Goal: Transaction & Acquisition: Purchase product/service

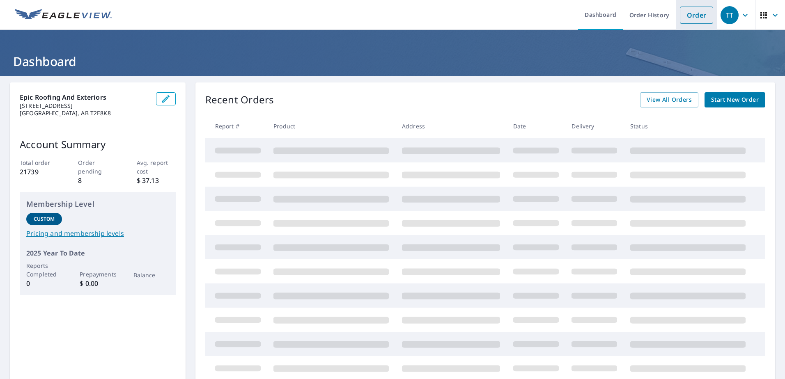
click at [685, 14] on link "Order" at bounding box center [696, 15] width 33 height 17
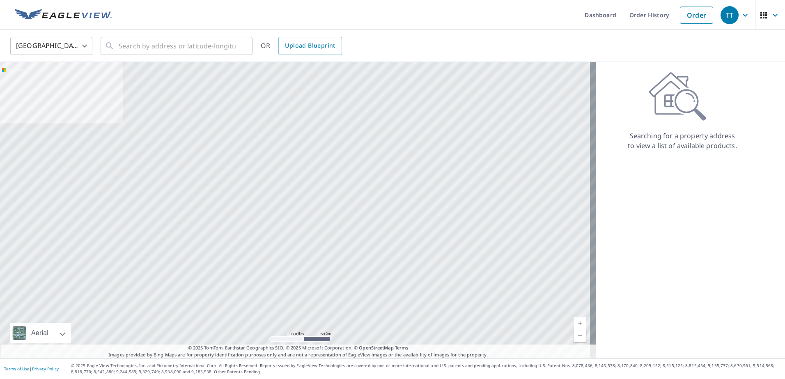
click at [84, 44] on body "TT TT Dashboard Order History Order TT United States US ​ ​ OR Upload Blueprint…" at bounding box center [392, 189] width 785 height 379
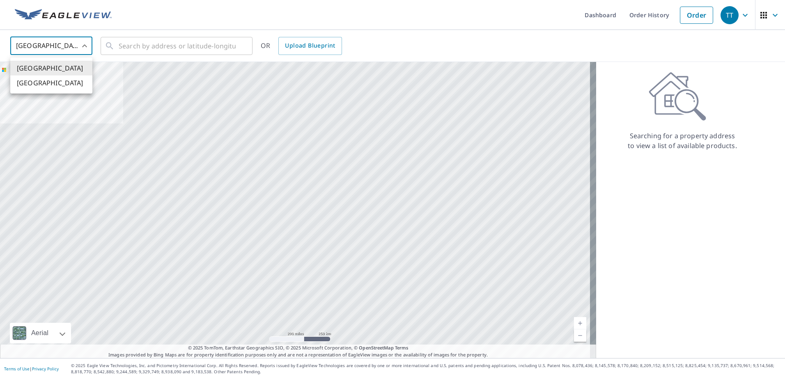
click at [69, 83] on li "[GEOGRAPHIC_DATA]" at bounding box center [51, 83] width 82 height 15
type input "CA"
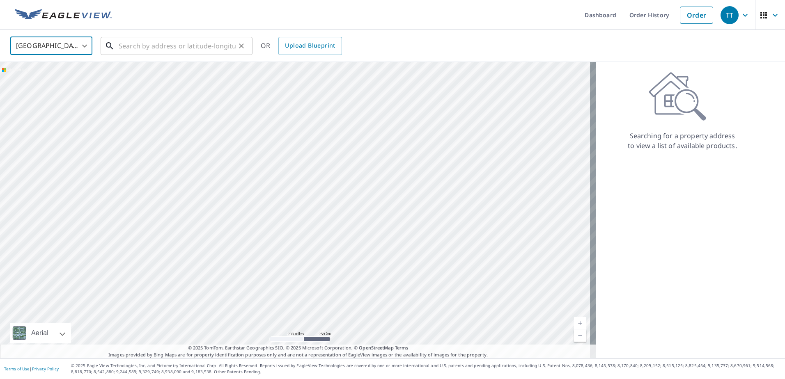
click at [183, 46] on input "text" at bounding box center [177, 45] width 117 height 23
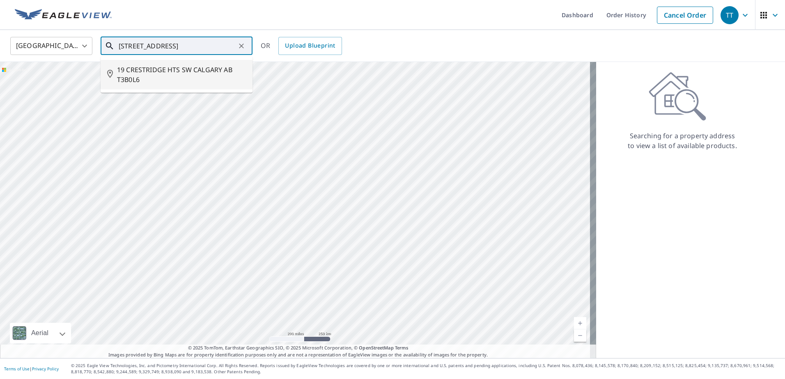
click at [137, 71] on span "19 CRESTRIDGE HTS SW CALGARY AB T3B0L6" at bounding box center [181, 75] width 129 height 20
type input "19 CRESTRIDGE HTS SW CALGARY AB T3B0L6"
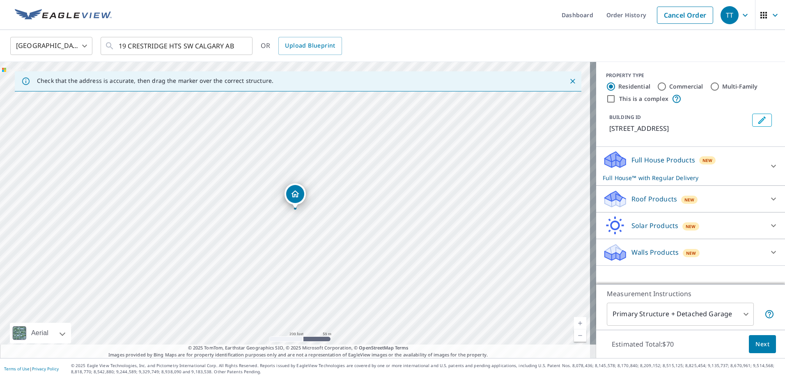
click at [727, 182] on p "Full House™ with Regular Delivery" at bounding box center [682, 178] width 161 height 9
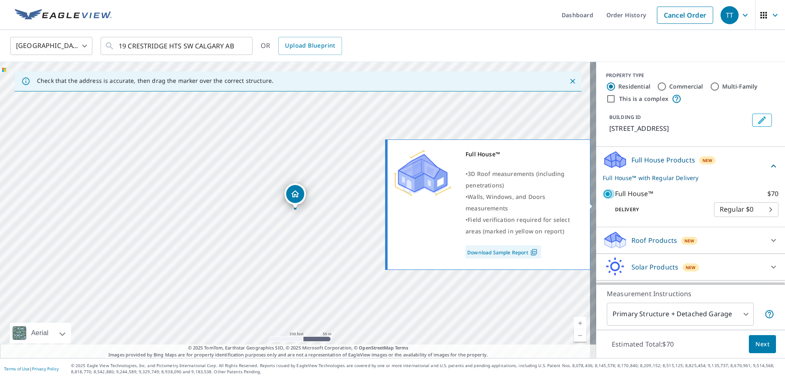
click at [602, 199] on input "Full House™ $70" at bounding box center [608, 194] width 12 height 10
checkbox input "false"
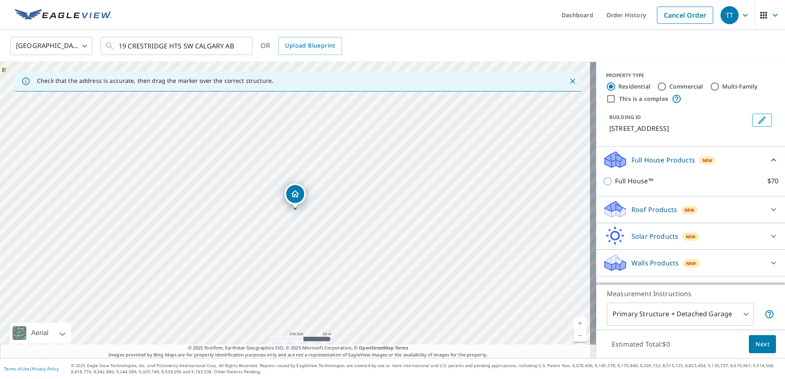
click at [715, 217] on div "Roof Products New" at bounding box center [682, 209] width 161 height 19
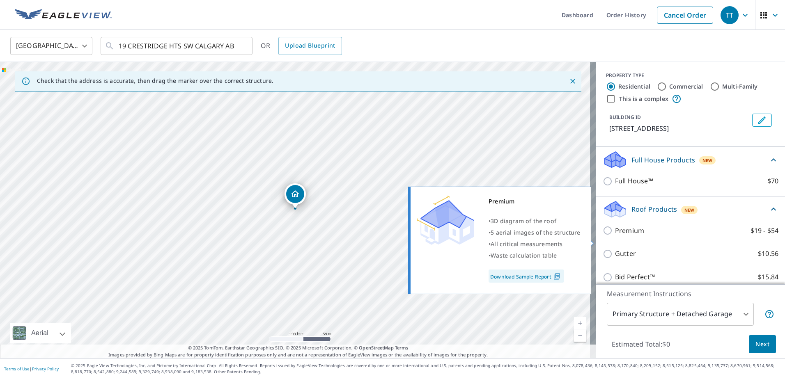
click at [602, 236] on input "Premium $19 - $54" at bounding box center [608, 231] width 12 height 10
checkbox input "true"
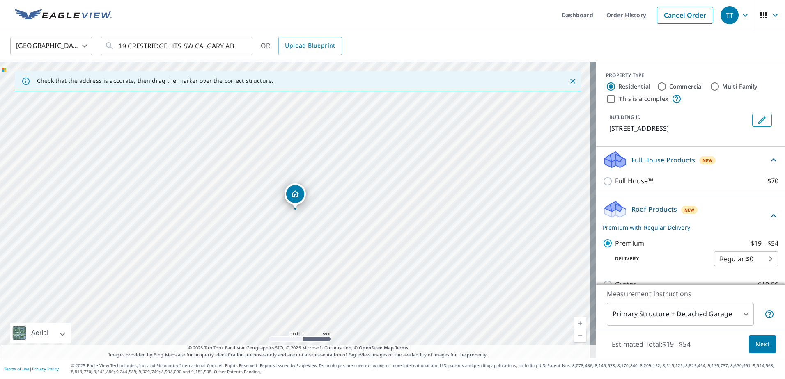
click at [757, 343] on span "Next" at bounding box center [762, 344] width 14 height 10
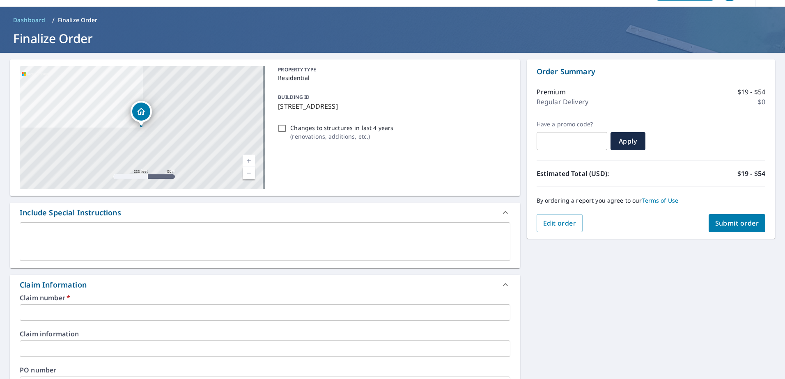
scroll to position [41, 0]
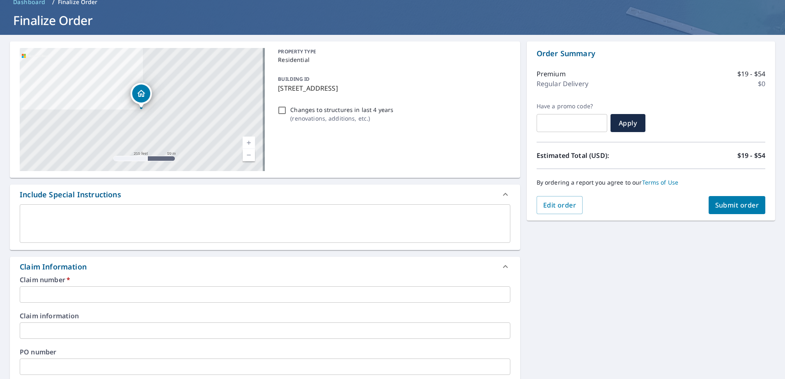
click at [127, 294] on input "text" at bounding box center [265, 294] width 490 height 16
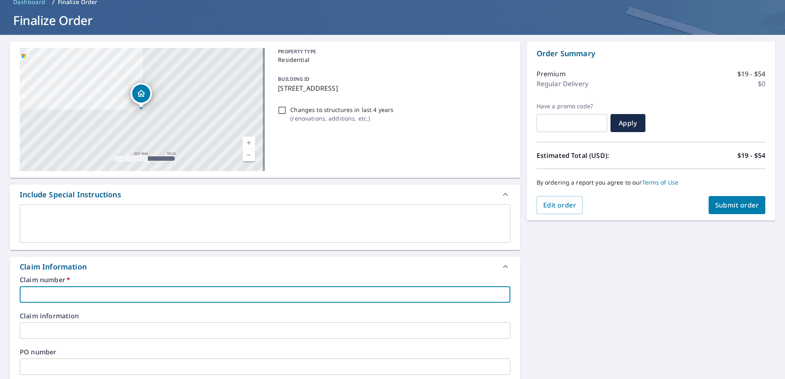
type input "0"
checkbox input "true"
type input "08"
checkbox input "true"
type input "082"
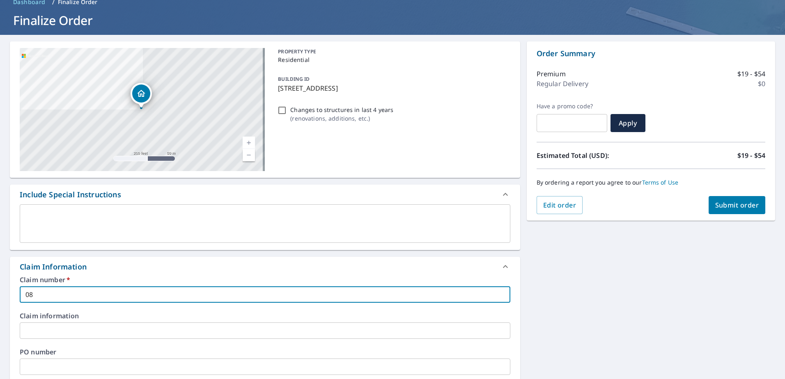
checkbox input "true"
type input "0820"
checkbox input "true"
type input "08200"
checkbox input "true"
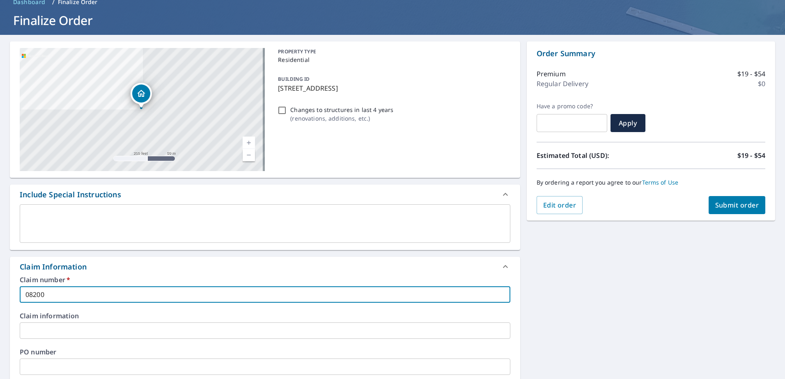
type input "082006"
checkbox input "true"
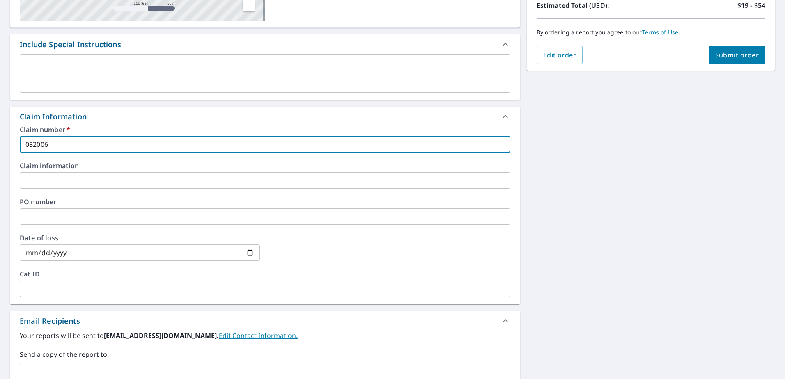
scroll to position [205, 0]
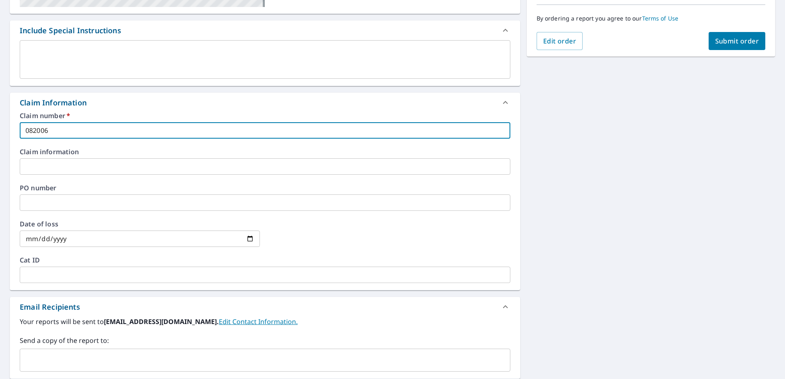
type input "082006"
click at [146, 362] on input "text" at bounding box center [258, 360] width 471 height 16
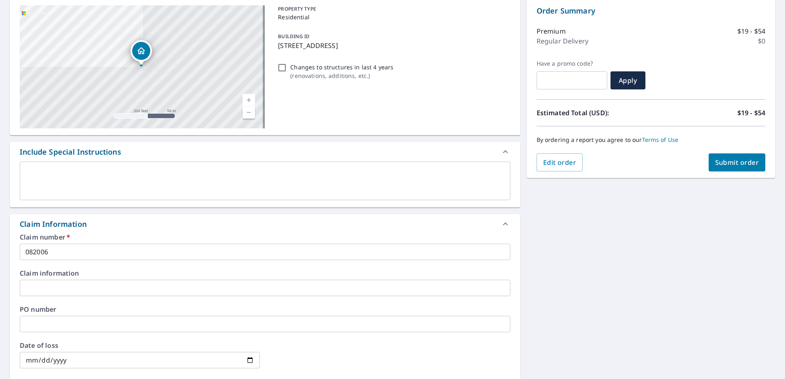
scroll to position [82, 0]
type input "[DOMAIN_NAME][EMAIL_ADDRESS][DOMAIN_NAME]"
click at [726, 162] on span "Submit order" at bounding box center [737, 164] width 44 height 9
checkbox input "true"
